Goal: Navigation & Orientation: Find specific page/section

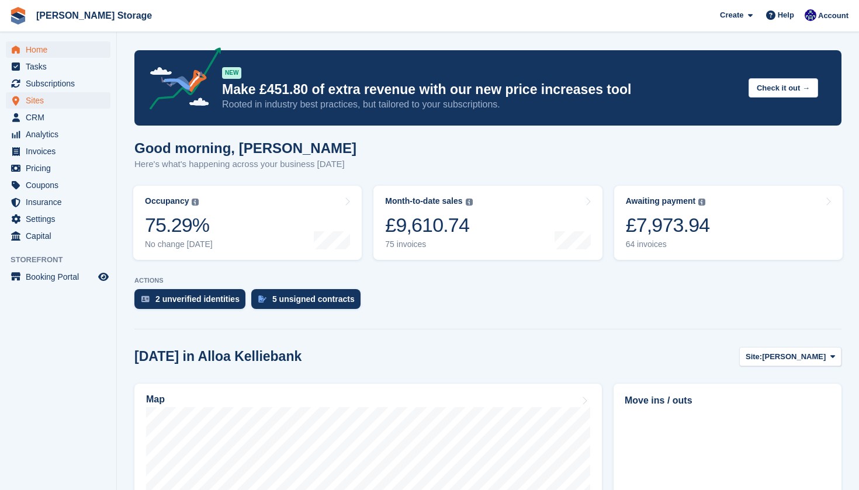
click at [63, 100] on span "Sites" at bounding box center [61, 100] width 70 height 16
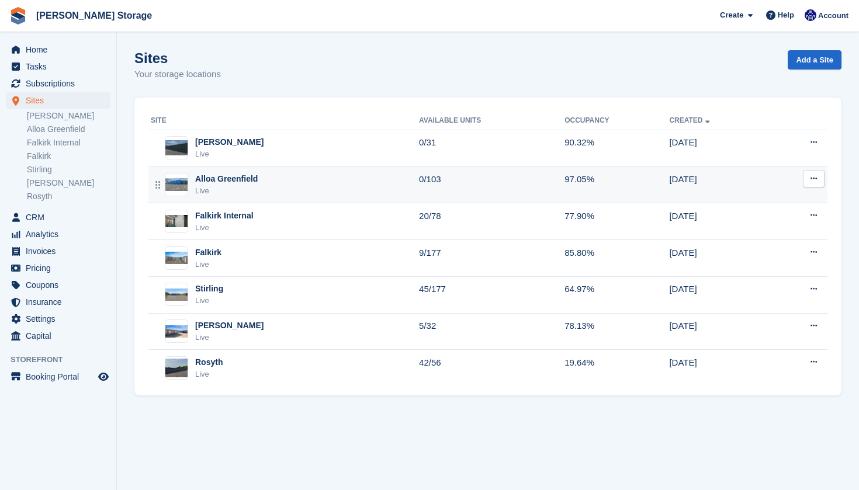
click at [272, 182] on div "Alloa Greenfield Live" at bounding box center [285, 185] width 268 height 24
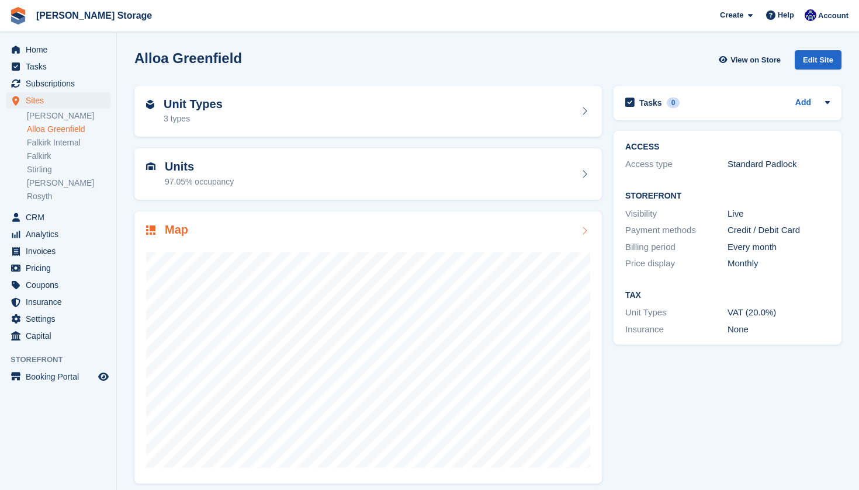
click at [308, 227] on div "Map" at bounding box center [368, 231] width 444 height 16
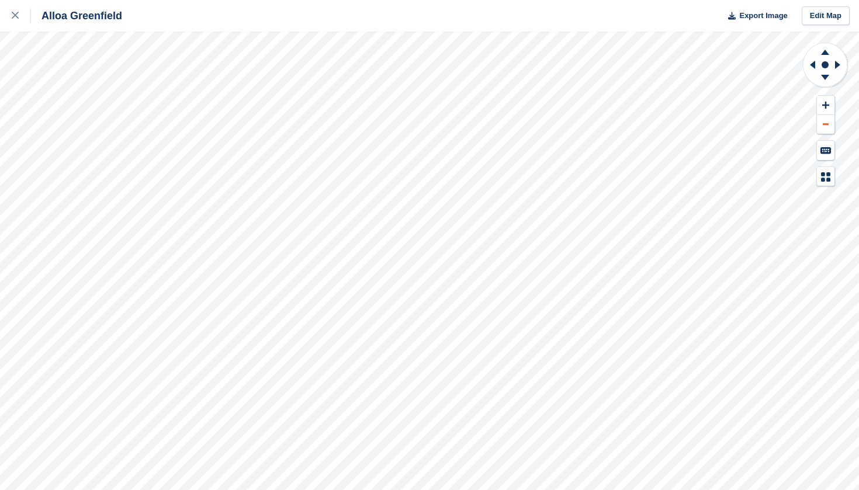
click at [827, 124] on icon at bounding box center [826, 124] width 6 height 2
click at [822, 79] on icon at bounding box center [825, 79] width 30 height 15
